Goal: Task Accomplishment & Management: Manage account settings

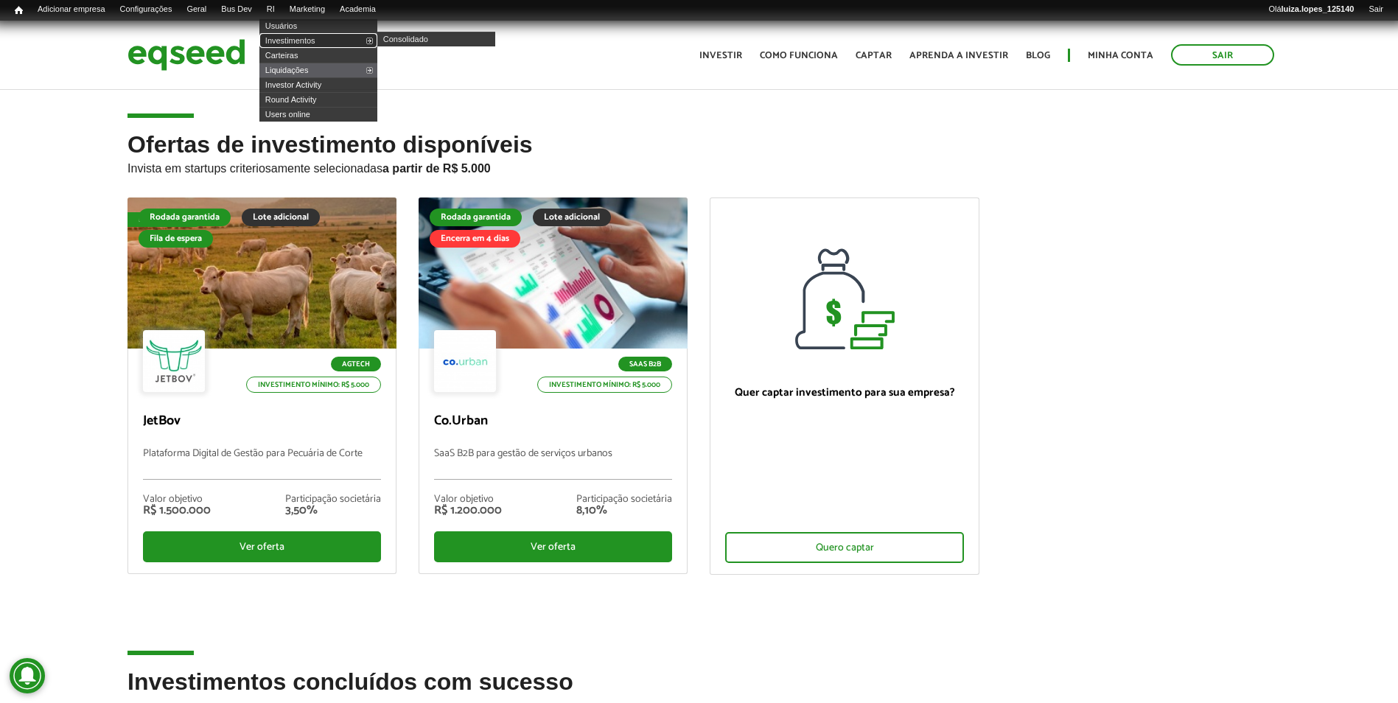
click at [310, 38] on link "Investimentos" at bounding box center [318, 40] width 118 height 15
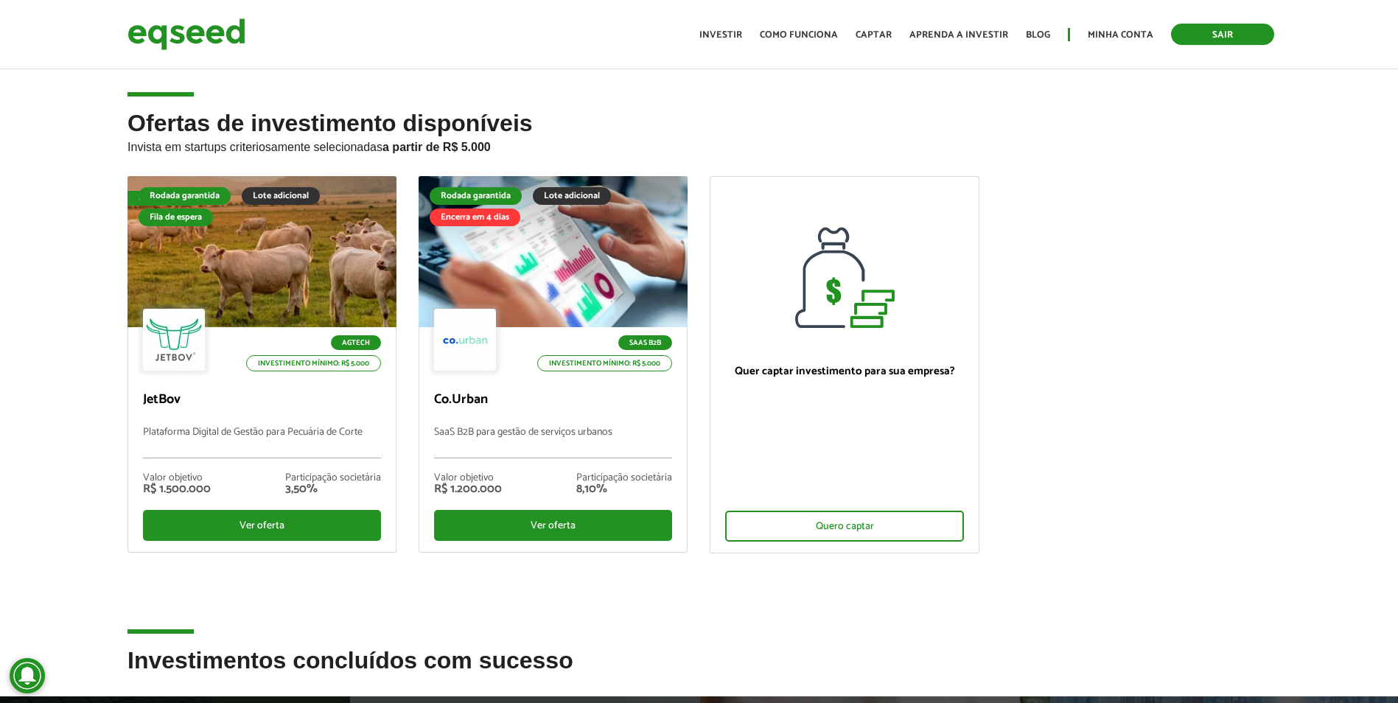
click at [1241, 27] on link "Sair" at bounding box center [1222, 34] width 103 height 21
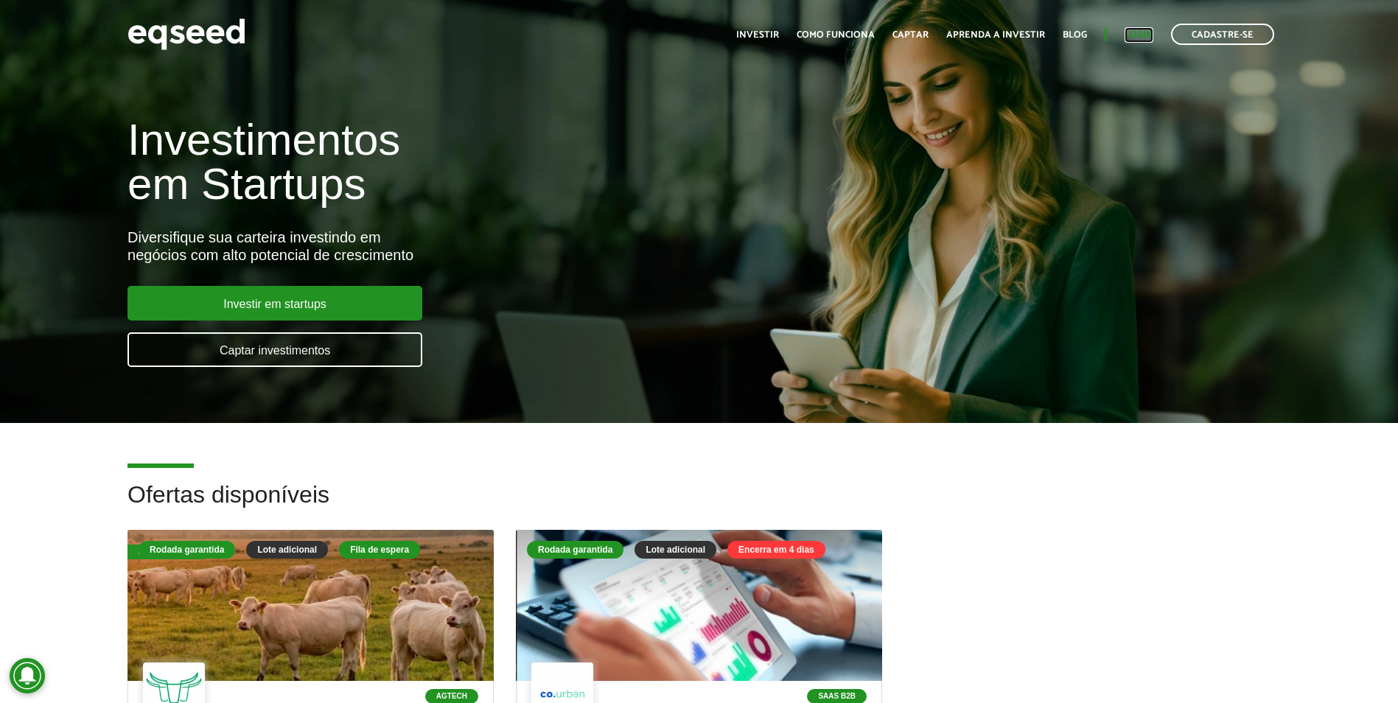
click at [1133, 34] on link "Login" at bounding box center [1139, 35] width 29 height 10
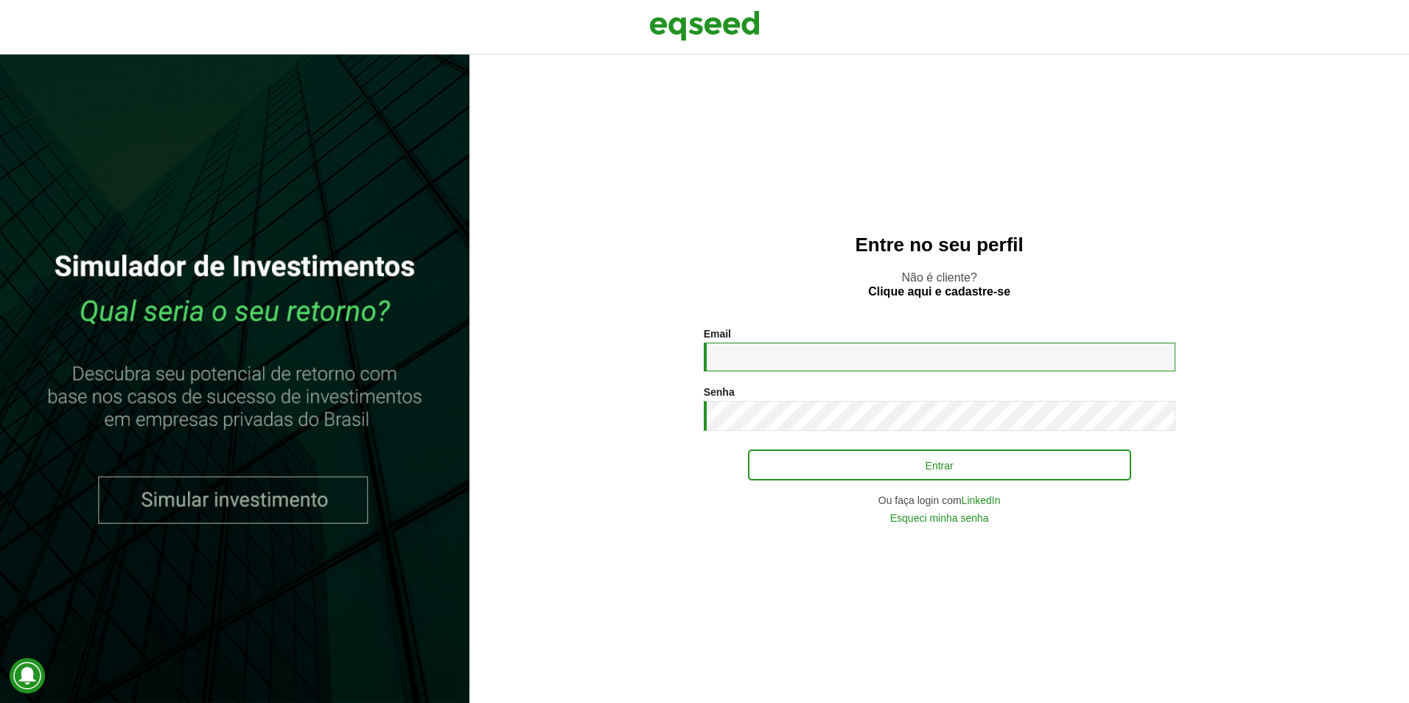
type input "**********"
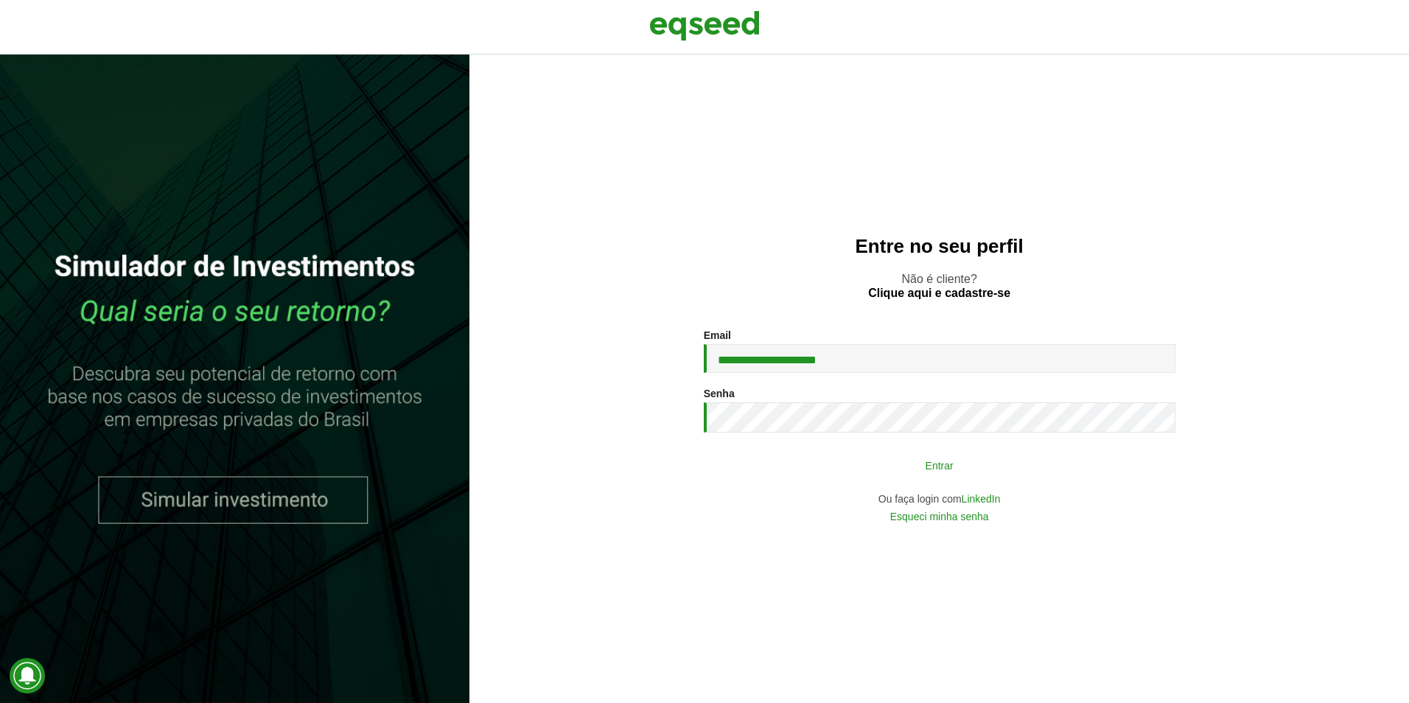
click at [976, 467] on button "Entrar" at bounding box center [939, 465] width 383 height 28
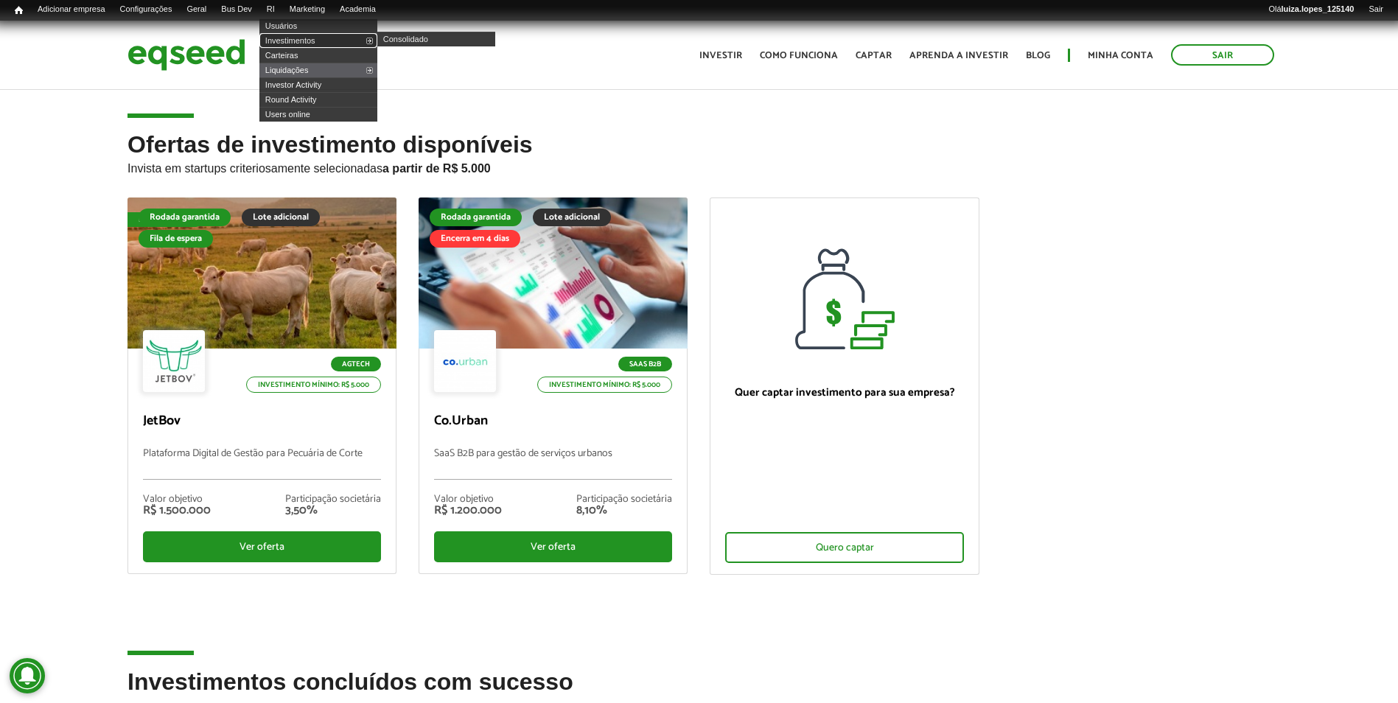
click at [308, 38] on link "Investimentos" at bounding box center [318, 40] width 118 height 15
